Goal: Task Accomplishment & Management: Manage account settings

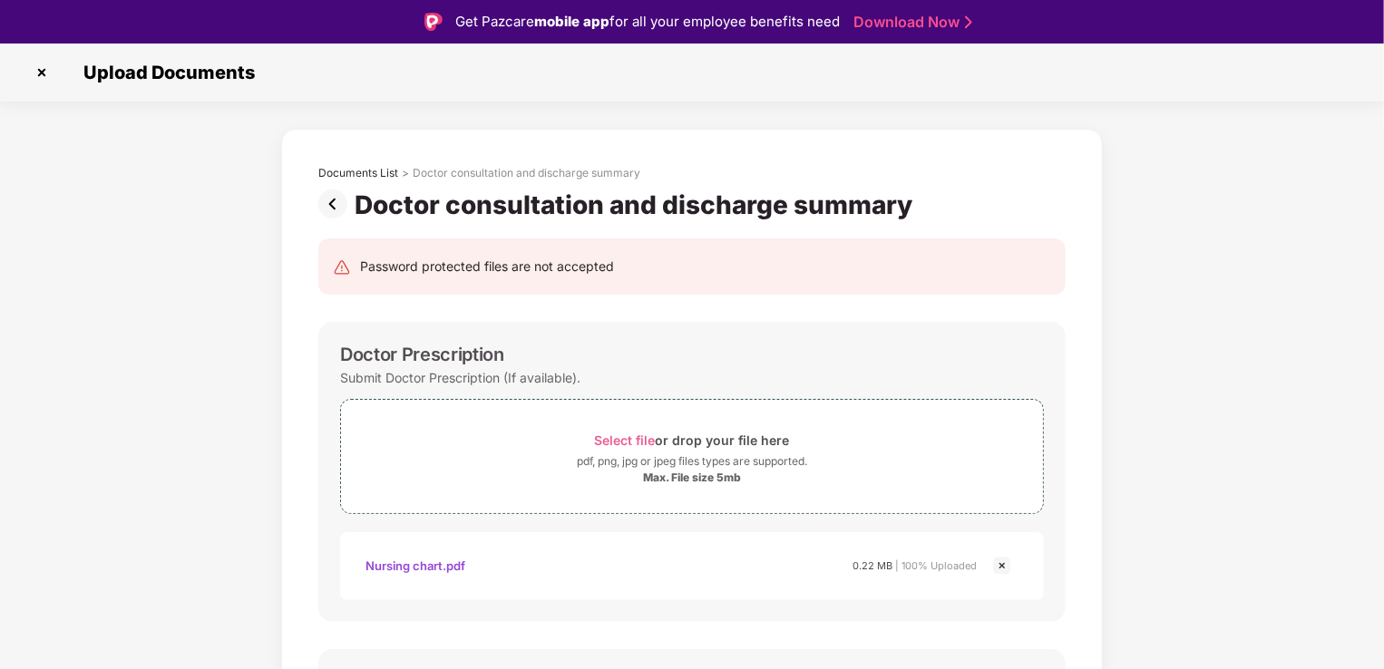
scroll to position [137, 0]
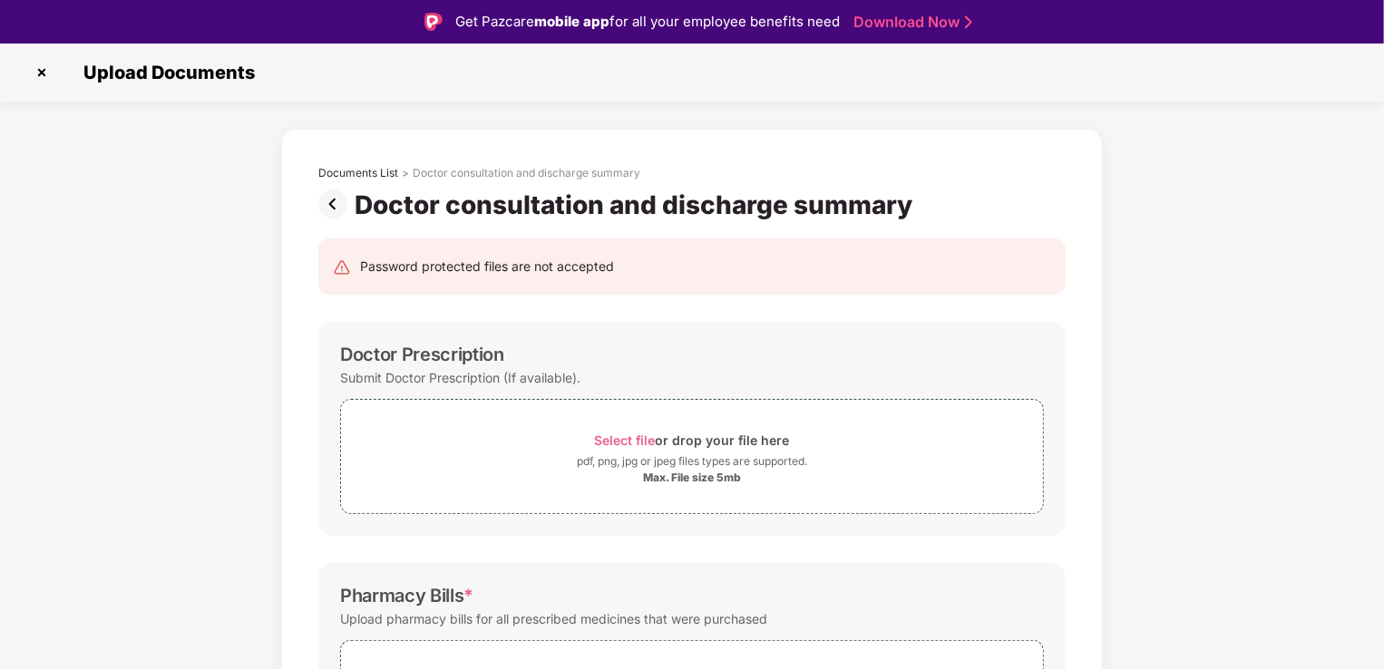
click at [334, 213] on img at bounding box center [336, 204] width 36 height 29
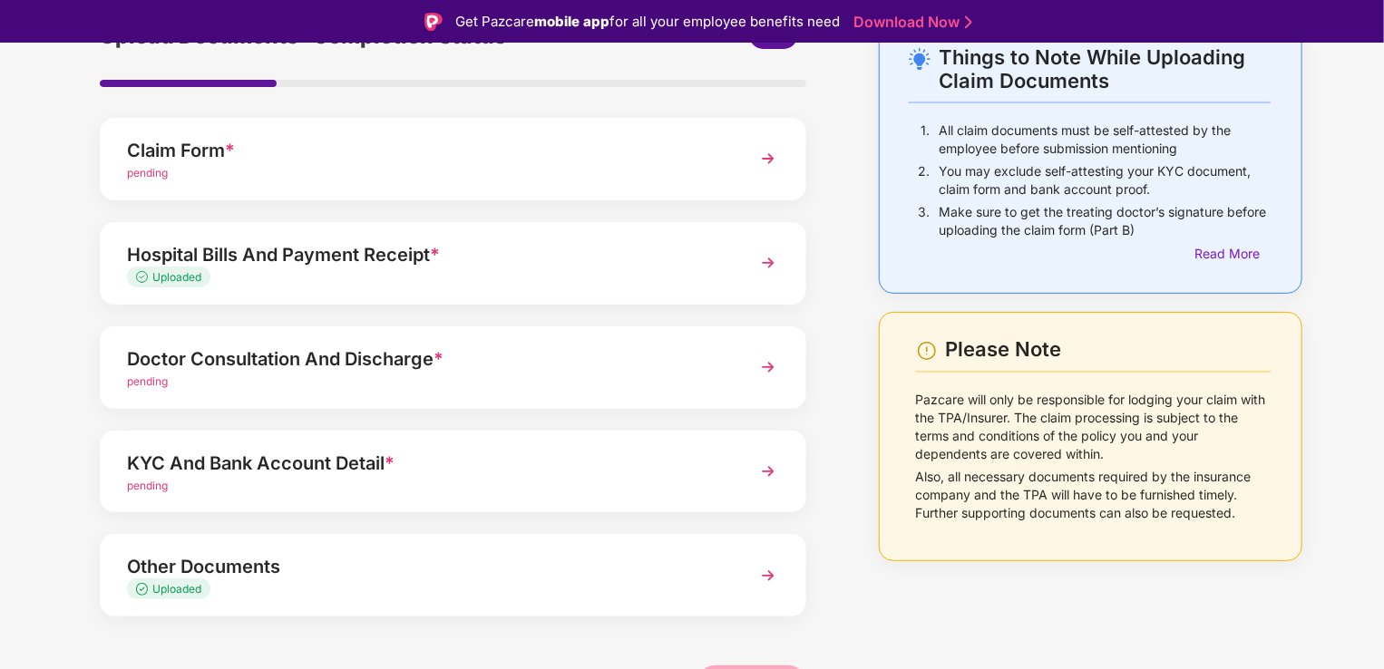
scroll to position [124, 0]
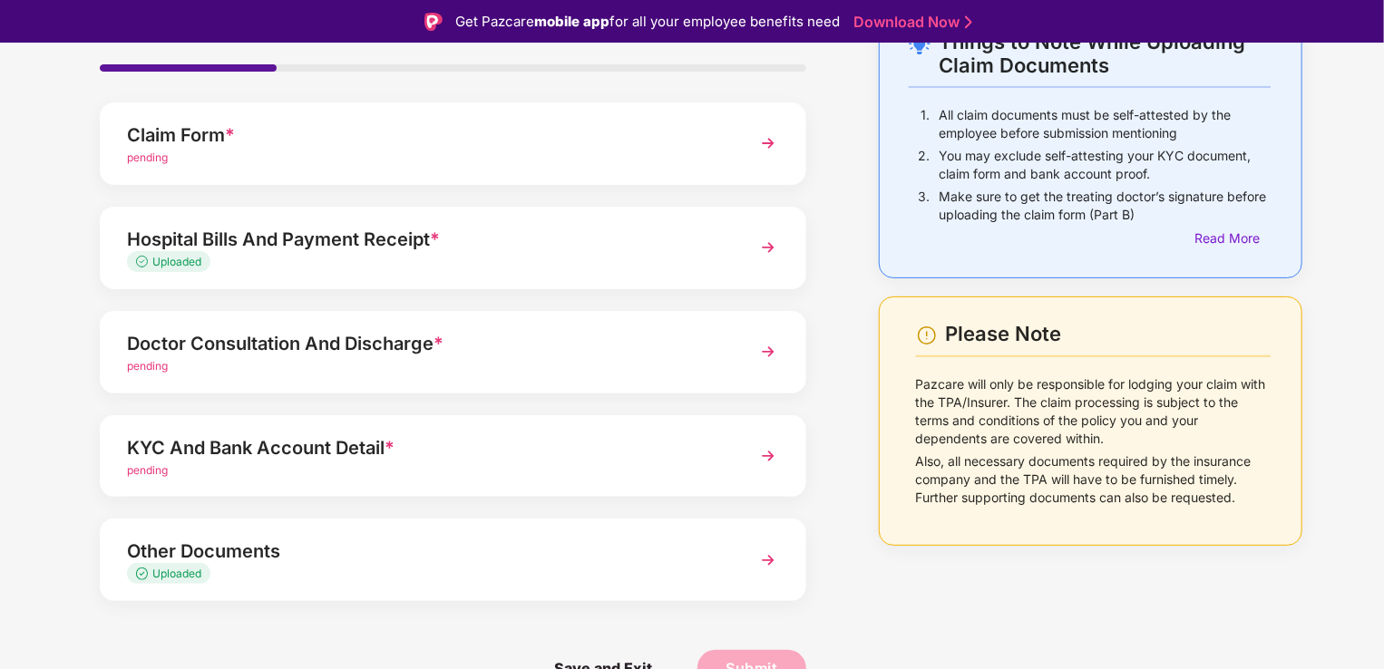
click at [377, 330] on div "Doctor Consultation And Discharge *" at bounding box center [426, 343] width 598 height 29
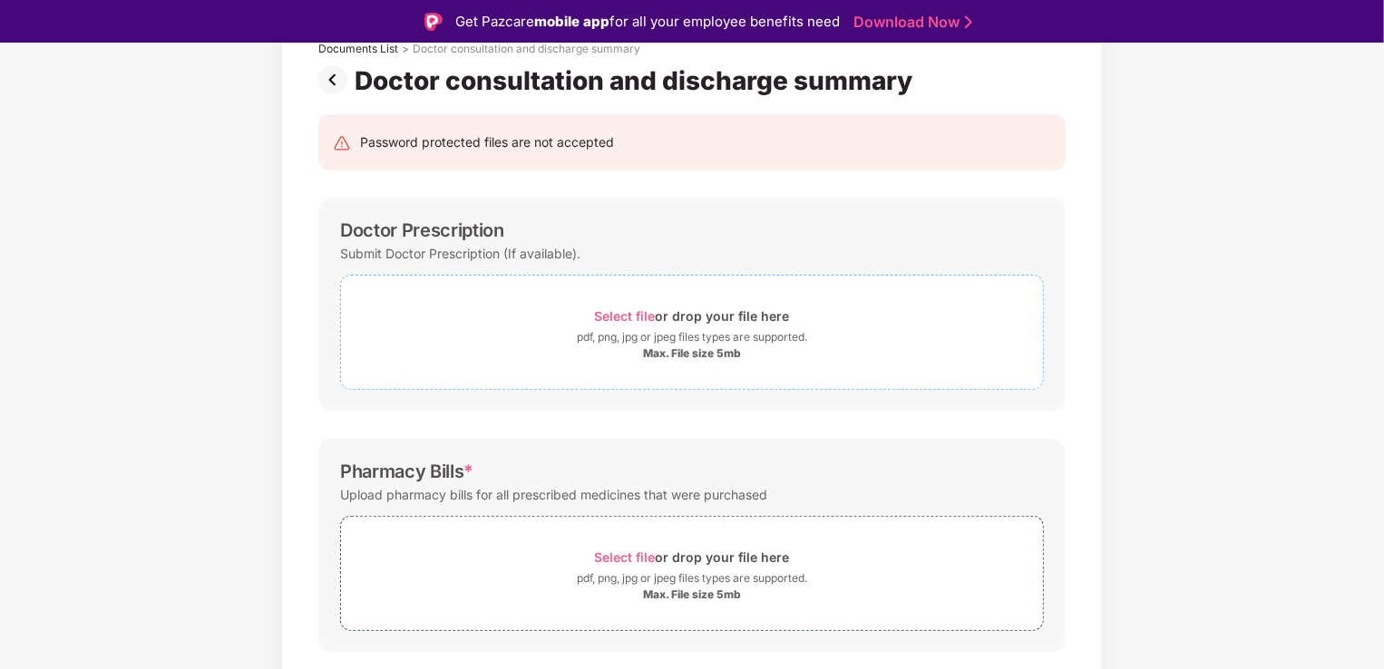
click at [629, 309] on span "Select file" at bounding box center [625, 315] width 61 height 15
drag, startPoint x: 1256, startPoint y: 152, endPoint x: 1300, endPoint y: 83, distance: 81.5
click at [1277, 124] on div "Documents List > Doctor consultation and discharge summary Doctor consultation …" at bounding box center [692, 641] width 1384 height 1273
